Goal: Information Seeking & Learning: Learn about a topic

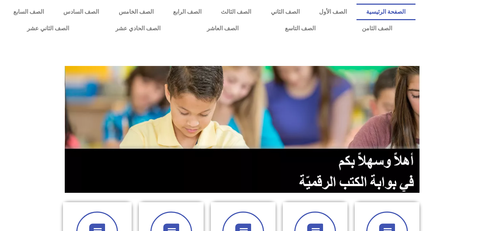
scroll to position [202, 0]
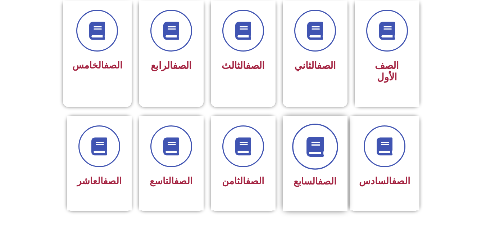
click at [316, 152] on span at bounding box center [315, 146] width 46 height 46
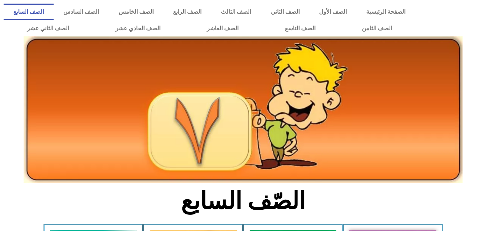
scroll to position [202, 0]
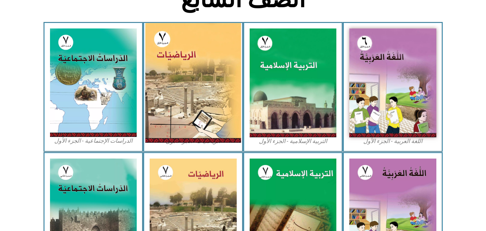
click at [192, 115] on img at bounding box center [193, 83] width 96 height 120
click at [228, 73] on img at bounding box center [193, 83] width 96 height 120
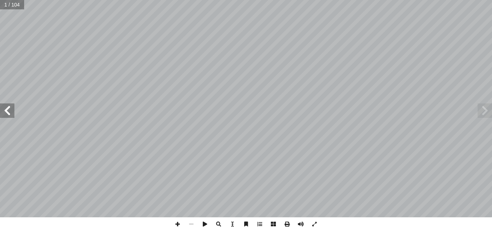
click at [4, 112] on span at bounding box center [7, 110] width 14 height 14
click at [179, 221] on span at bounding box center [178, 224] width 14 height 14
click at [479, 112] on span at bounding box center [484, 110] width 14 height 14
click at [234, 161] on div "8 موز: ّ بالر َ ة َ تي آ ل� � ِ ت � لحال � ُ ل ّ مث ُ ي ً صحيحا ً � عدد ُ كتب أ…" at bounding box center [246, 108] width 492 height 217
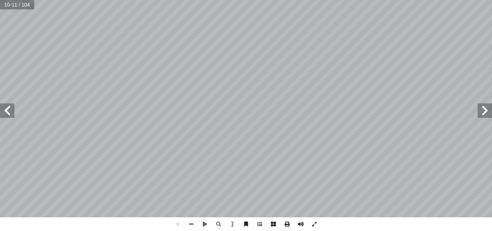
click at [5, 110] on span at bounding box center [7, 110] width 14 height 14
click at [341, 0] on html "الصفحة الرئيسية الصف الأول الصف الثاني الصف الثالث الصف الرابع الصف الخامس الصف…" at bounding box center [246, 33] width 492 height 66
click at [6, 109] on span at bounding box center [7, 110] width 14 height 14
click at [5, 116] on span at bounding box center [7, 110] width 14 height 14
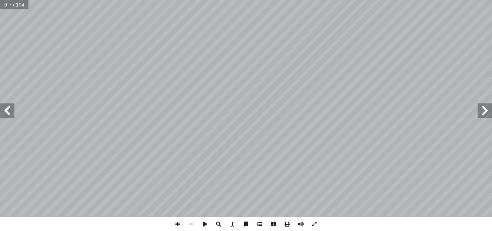
click at [5, 116] on span at bounding box center [7, 110] width 14 height 14
click at [180, 228] on span at bounding box center [178, 224] width 14 height 14
